Goal: Task Accomplishment & Management: Use online tool/utility

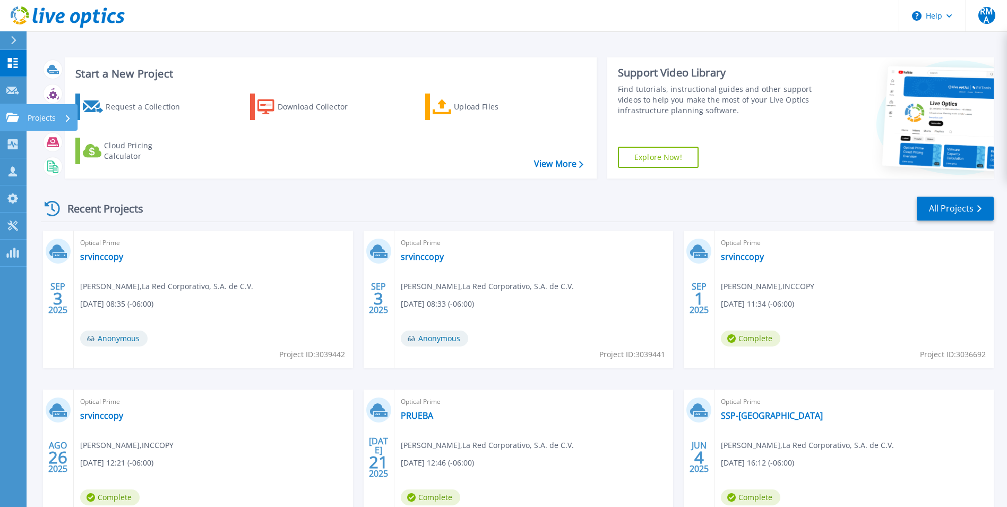
click at [23, 116] on link "Projects Projects" at bounding box center [13, 117] width 27 height 27
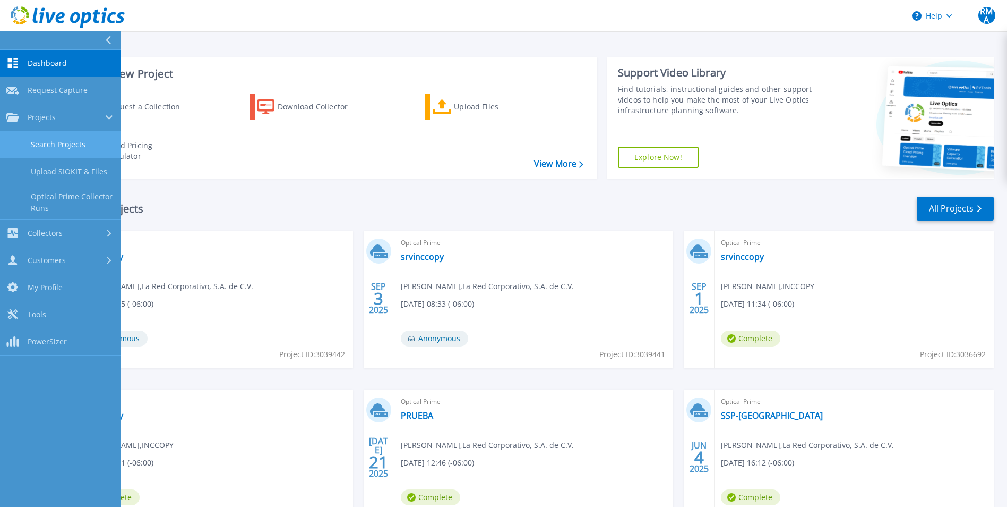
click at [47, 135] on link "Search Projects" at bounding box center [60, 144] width 121 height 27
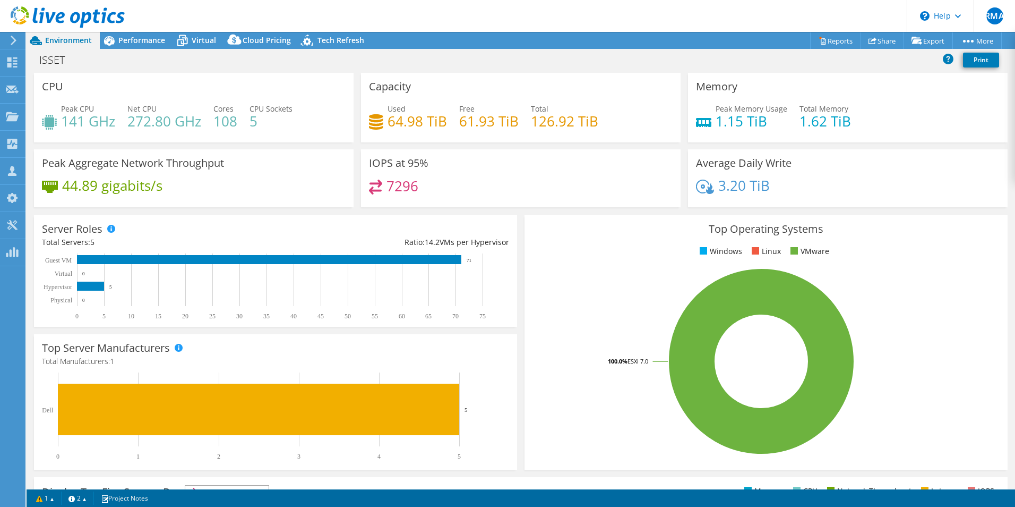
select select "USD"
click at [192, 43] on span "Virtual" at bounding box center [204, 40] width 24 height 10
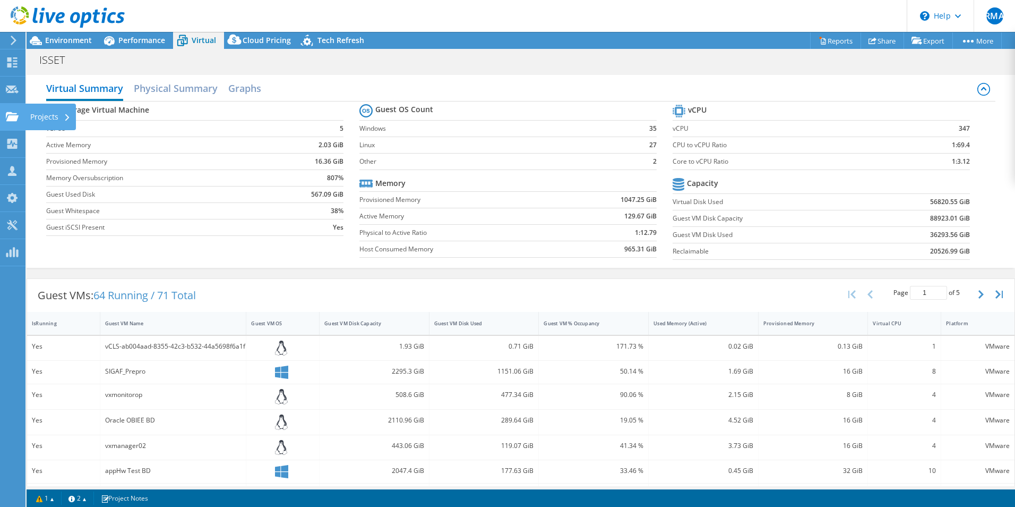
click at [53, 110] on div "Projects" at bounding box center [50, 117] width 51 height 27
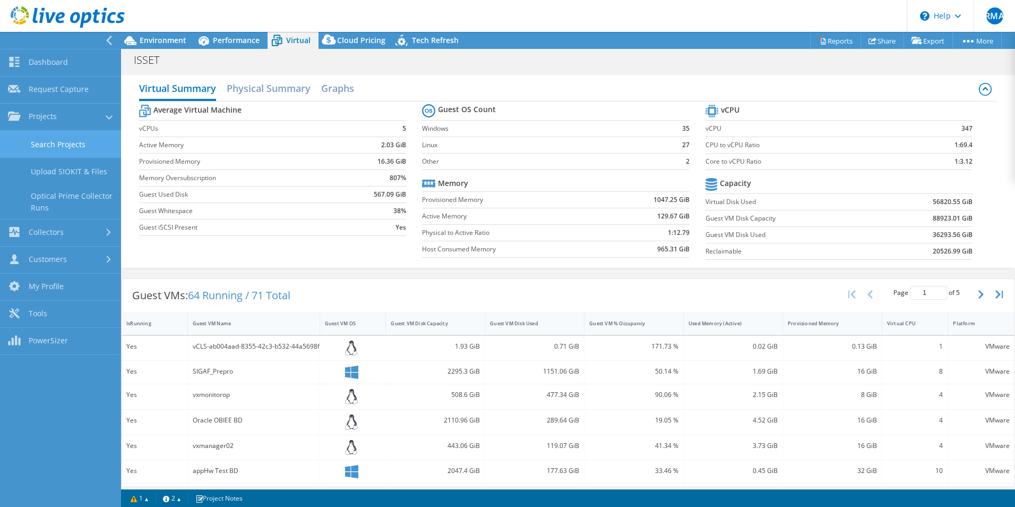
click at [36, 148] on link "Search Projects" at bounding box center [60, 144] width 121 height 27
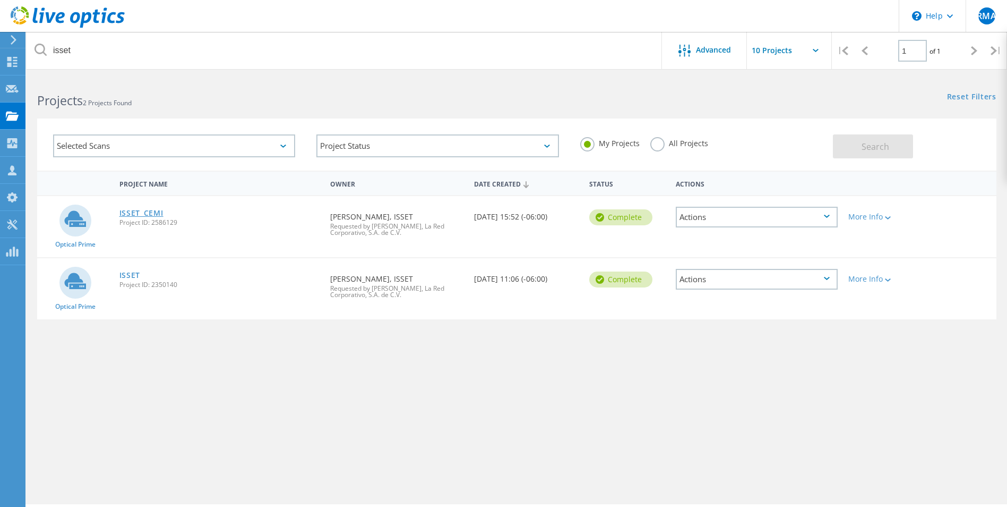
click at [146, 213] on link "ISSET_CEMI" at bounding box center [141, 212] width 44 height 7
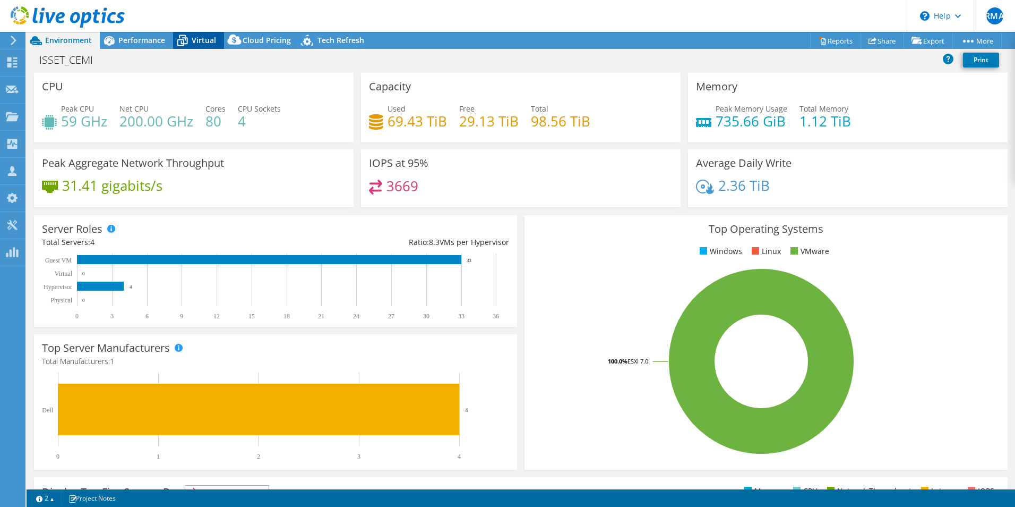
click at [214, 38] on span "Virtual" at bounding box center [204, 40] width 24 height 10
